Goal: Task Accomplishment & Management: Manage account settings

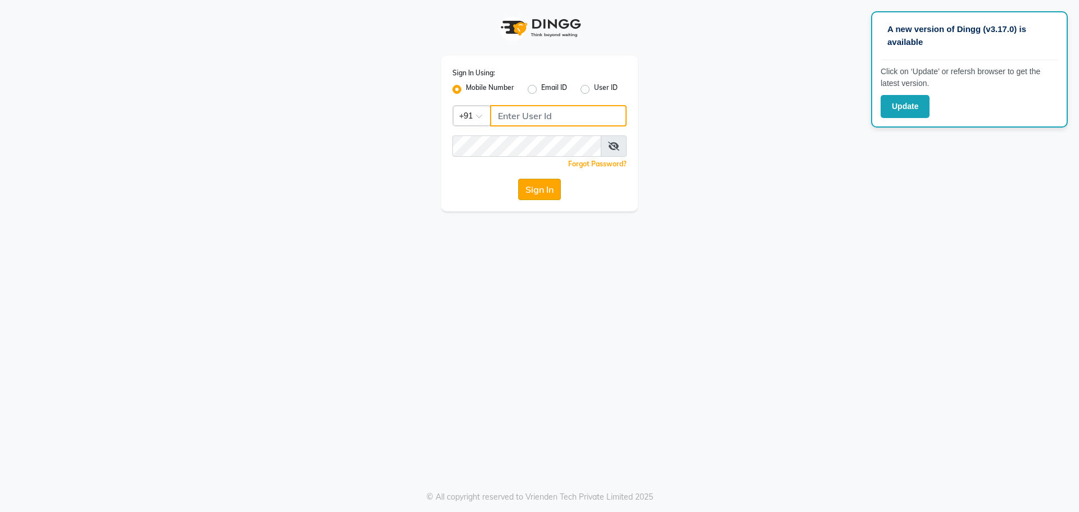
type input "7768950777"
click at [551, 194] on button "Sign In" at bounding box center [539, 189] width 43 height 21
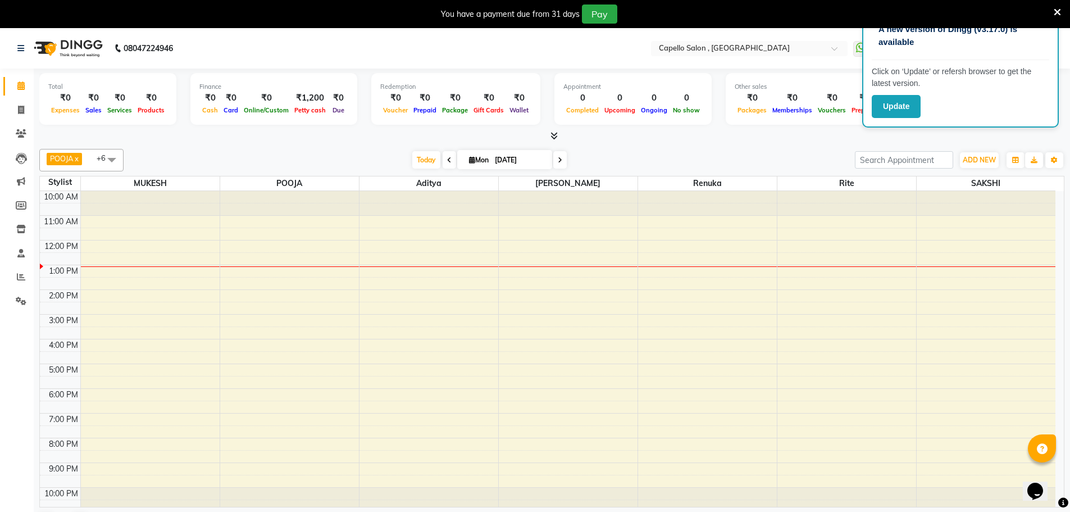
click at [301, 102] on div "₹1,200" at bounding box center [310, 98] width 37 height 13
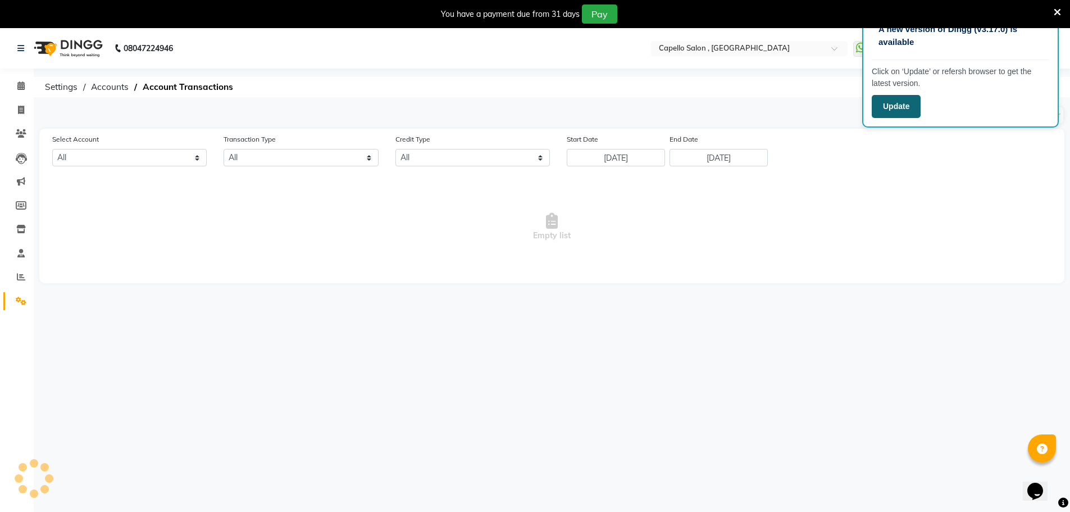
select select "2274"
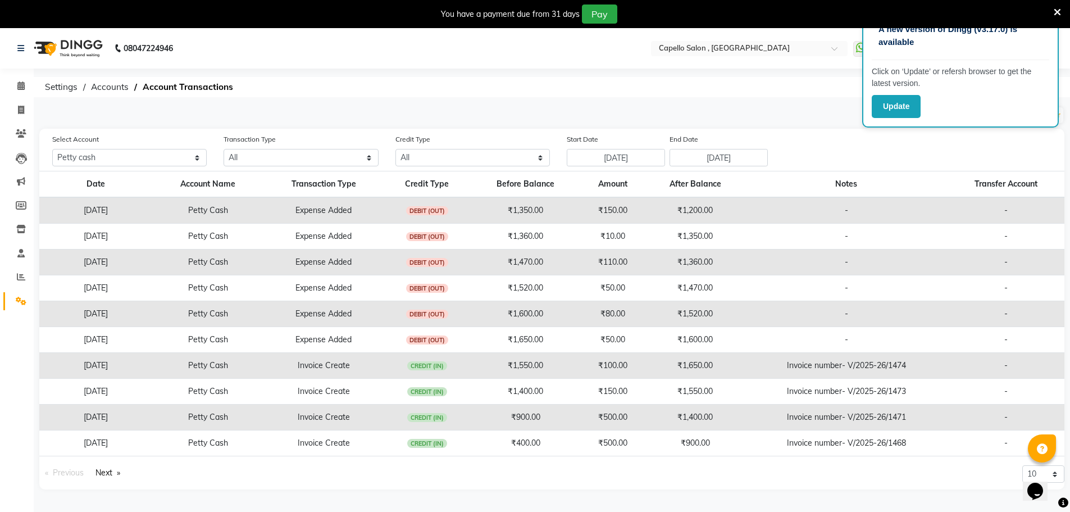
click at [1056, 11] on icon at bounding box center [1057, 12] width 7 height 10
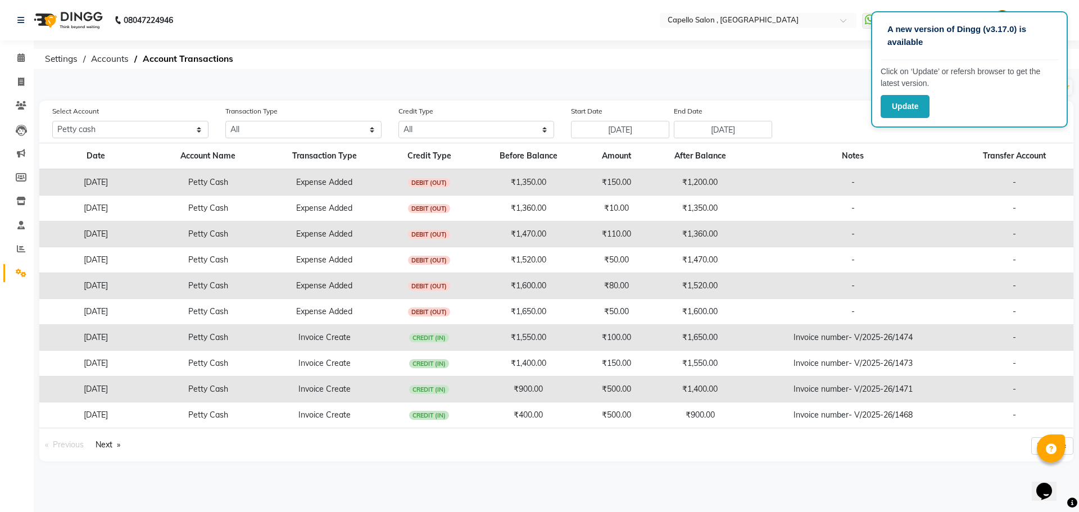
click at [911, 133] on div "Select Account All Default account Petty cash Transaction Type All Direct Inter…" at bounding box center [563, 121] width 1038 height 33
click at [844, 126] on div "Select Account All Default account Petty cash Transaction Type All Direct Inter…" at bounding box center [563, 121] width 1038 height 33
click at [807, 47] on div "A new version of Dingg (v3.17.0) is available Click on ‘Update’ or refersh brow…" at bounding box center [539, 256] width 1079 height 512
click at [815, 47] on div "A new version of Dingg (v3.17.0) is available Click on ‘Update’ or refersh brow…" at bounding box center [539, 256] width 1079 height 512
click at [969, 54] on div "A new version of Dingg (v3.17.0) is available" at bounding box center [969, 40] width 178 height 39
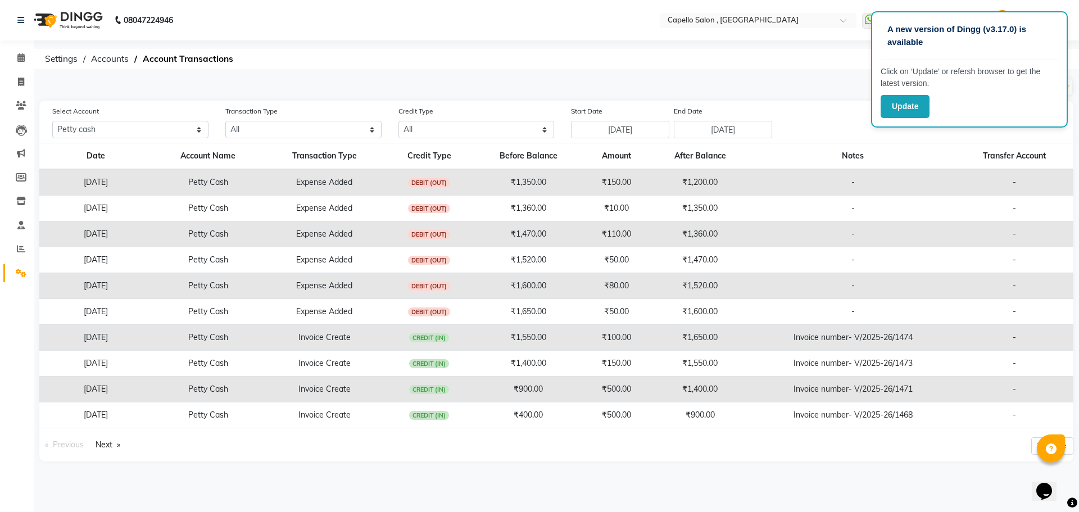
click at [989, 93] on div "A new version of Dingg (v3.17.0) is available Click on ‘Update’ or refersh brow…" at bounding box center [969, 69] width 197 height 116
click at [993, 58] on div "A new version of Dingg (v3.17.0) is available" at bounding box center [969, 40] width 178 height 39
click at [908, 110] on button "Update" at bounding box center [904, 106] width 49 height 23
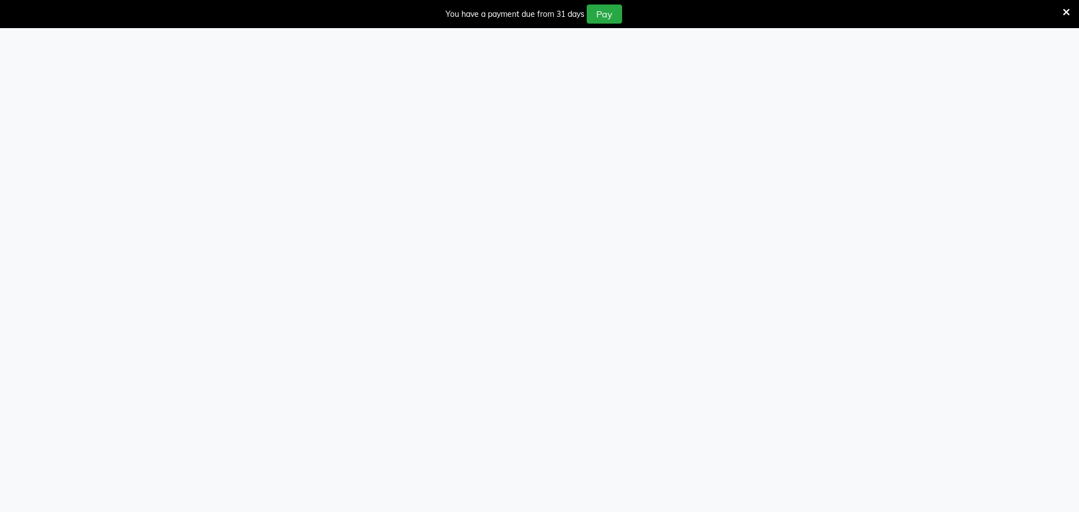
select select "2274"
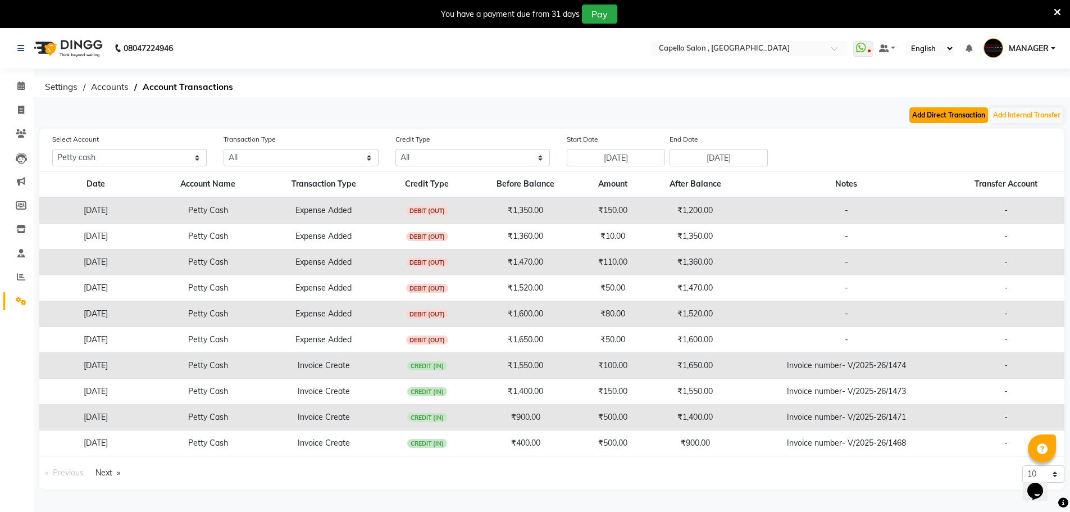
click at [937, 115] on button "Add Direct Transaction" at bounding box center [949, 115] width 79 height 16
select select "direct"
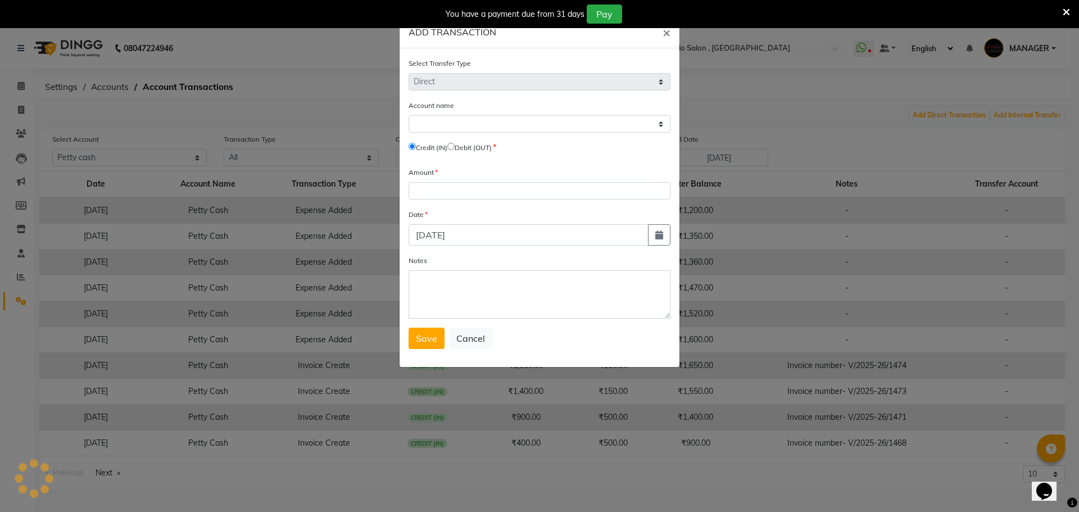
select select "2274"
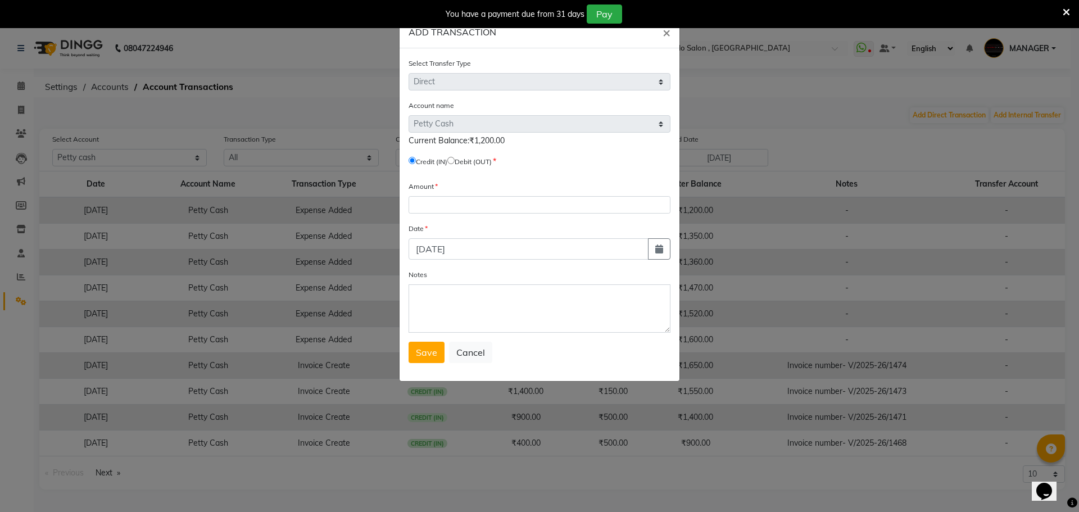
click at [454, 158] on input "radio" at bounding box center [450, 160] width 7 height 7
radio input "true"
click at [495, 199] on input "number" at bounding box center [539, 204] width 262 height 17
type input "1200"
click at [542, 304] on textarea "Notes" at bounding box center [539, 308] width 262 height 48
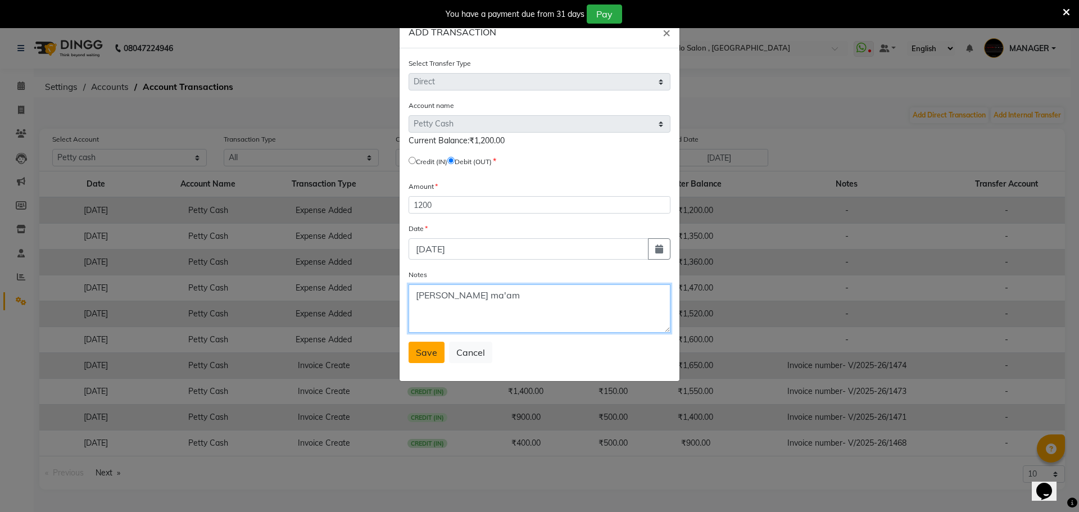
type textarea "[PERSON_NAME] ma'am"
click at [421, 356] on span "Save" at bounding box center [426, 352] width 21 height 11
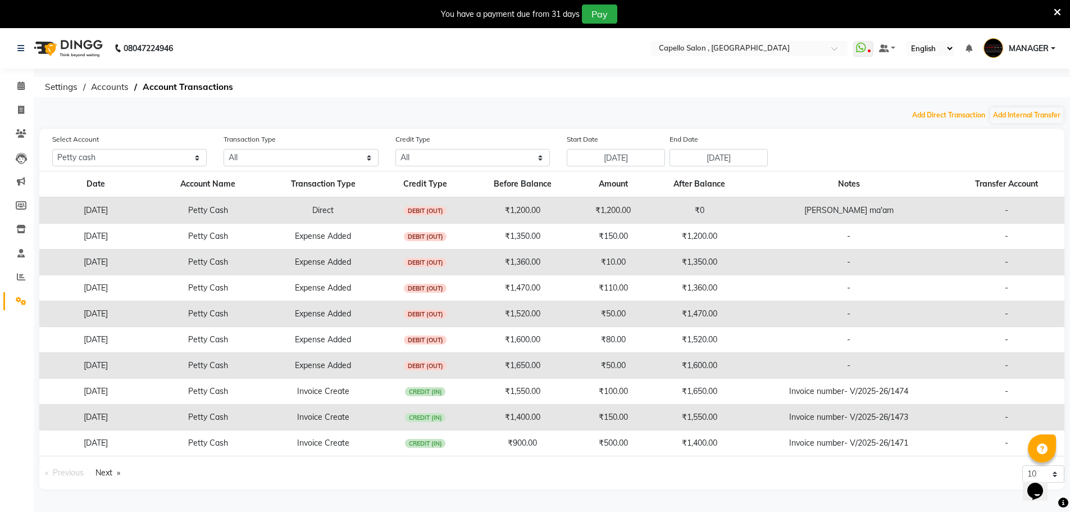
click at [910, 107] on button "Add Direct Transaction" at bounding box center [949, 115] width 79 height 16
select select "direct"
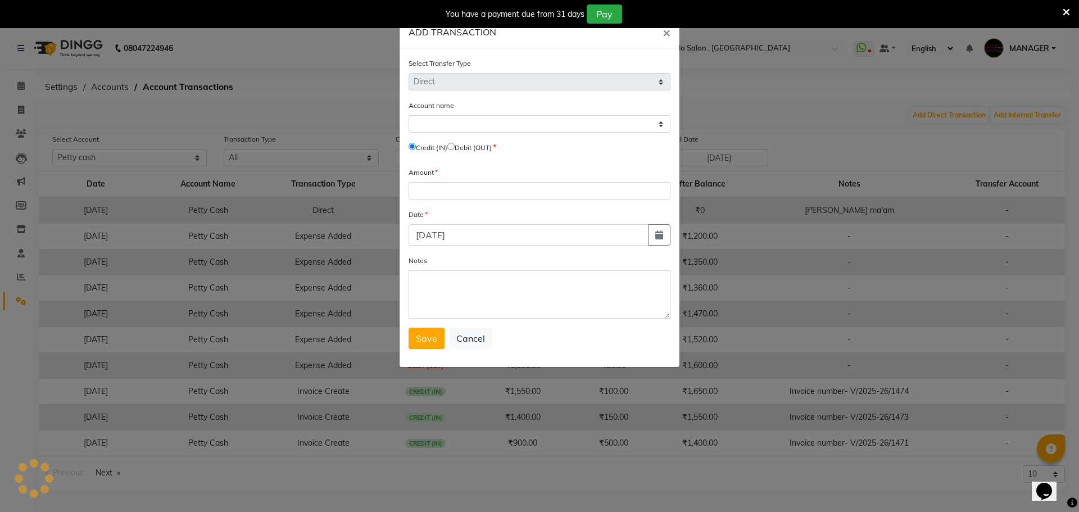
select select "2274"
click at [666, 33] on span "×" at bounding box center [666, 32] width 8 height 17
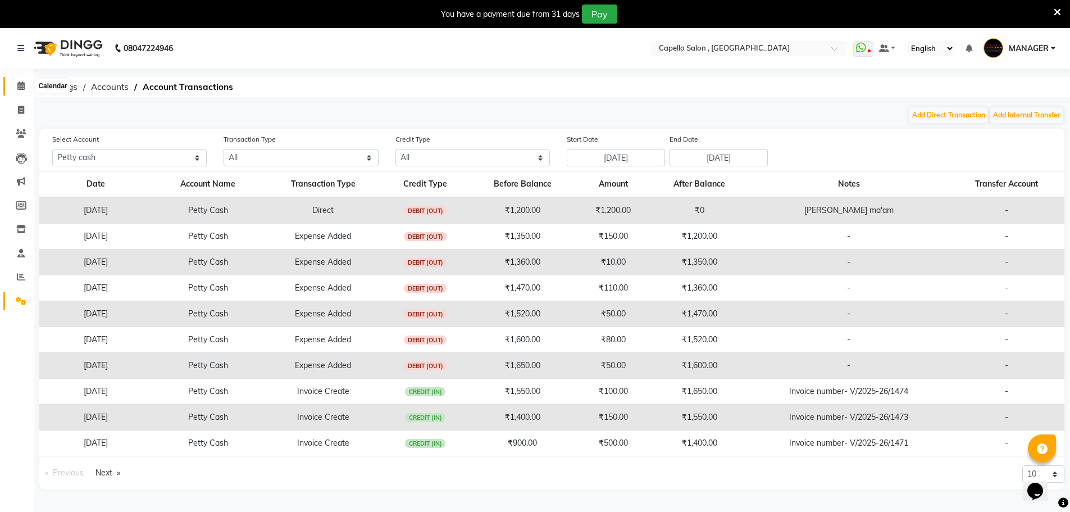
click at [19, 90] on span at bounding box center [21, 86] width 20 height 13
